Goal: Task Accomplishment & Management: Manage account settings

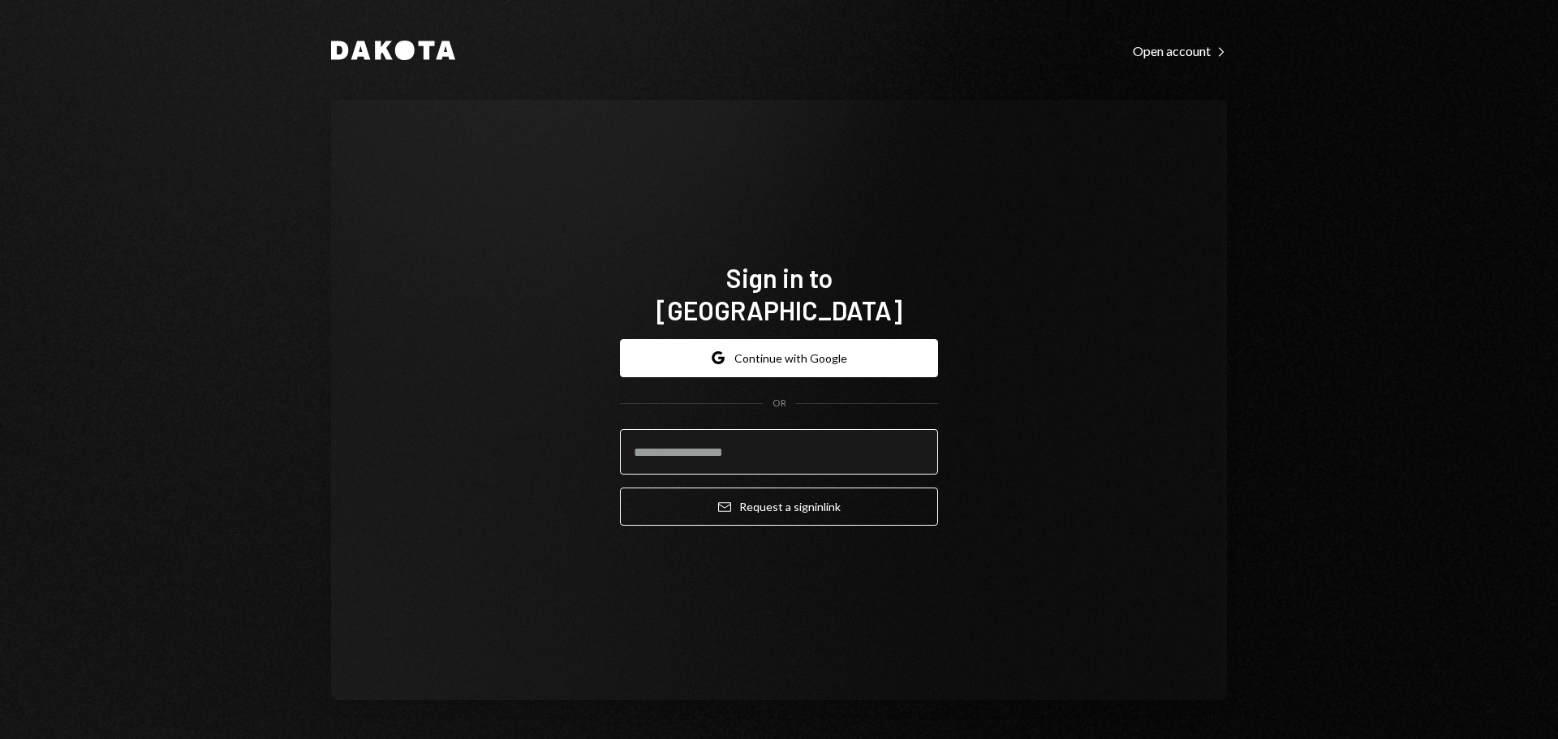
click at [753, 439] on input "email" at bounding box center [779, 451] width 318 height 45
click at [0, 739] on com-1password-button at bounding box center [0, 739] width 0 height 0
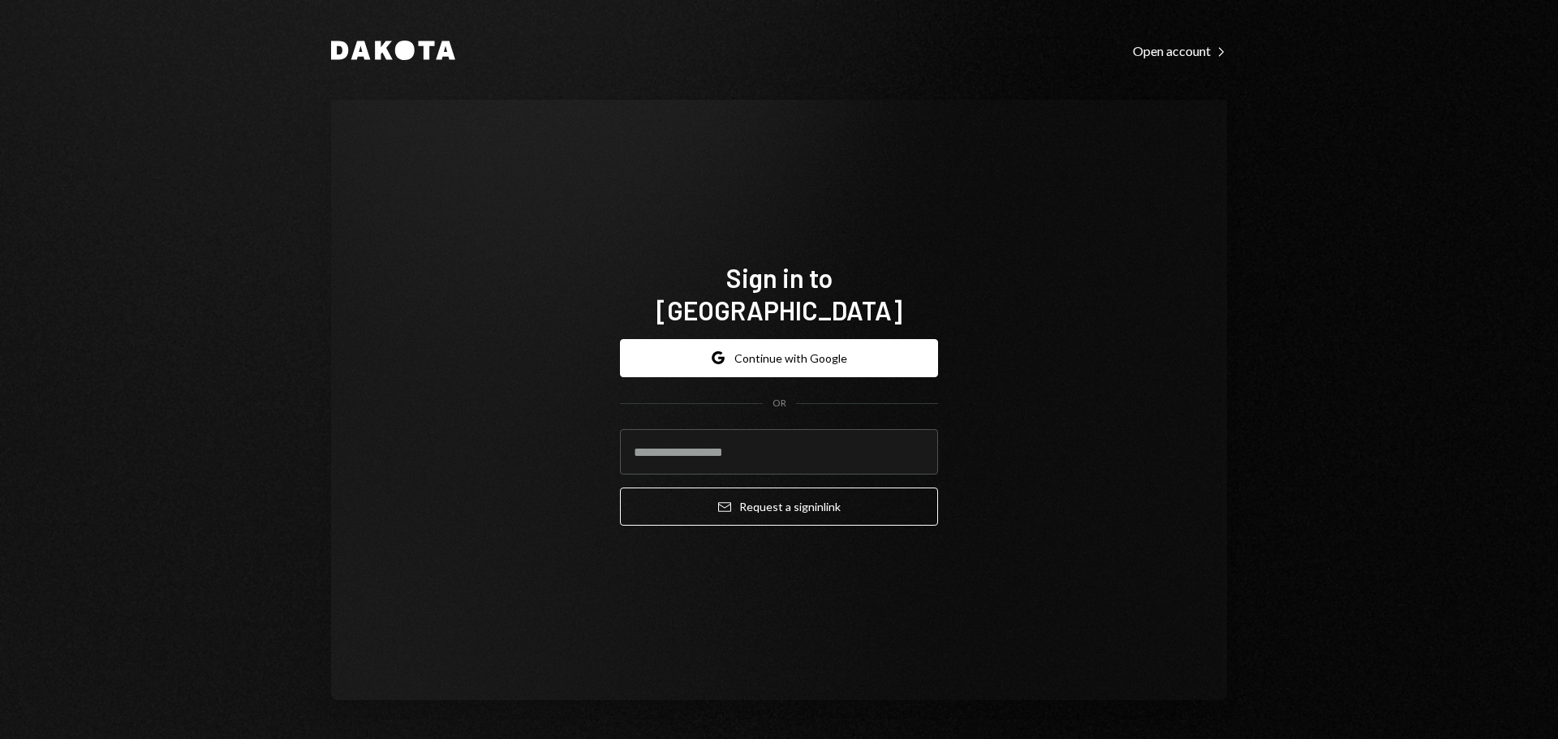
type input "**********"
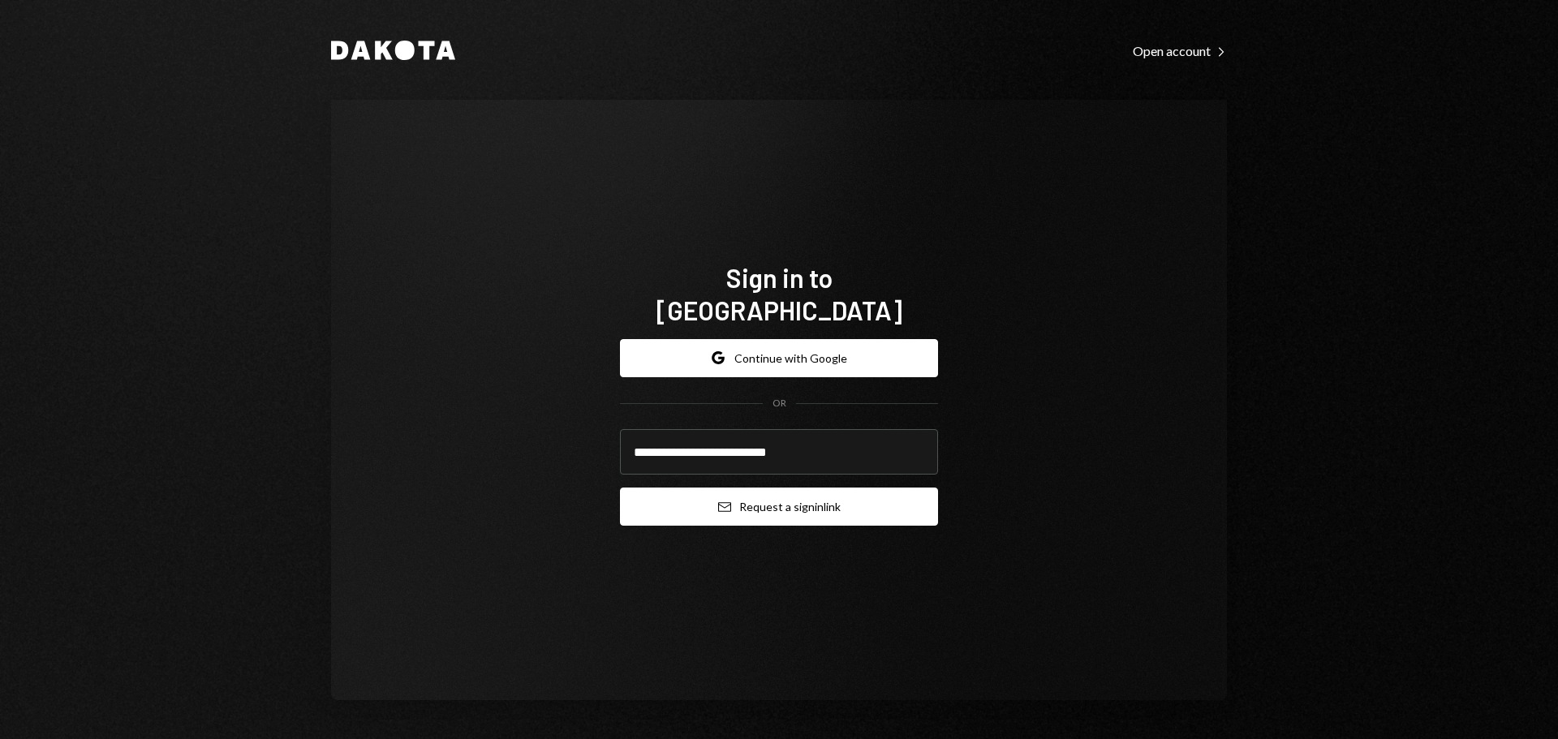
click at [722, 501] on icon "Email" at bounding box center [724, 507] width 13 height 13
